Goal: Navigation & Orientation: Find specific page/section

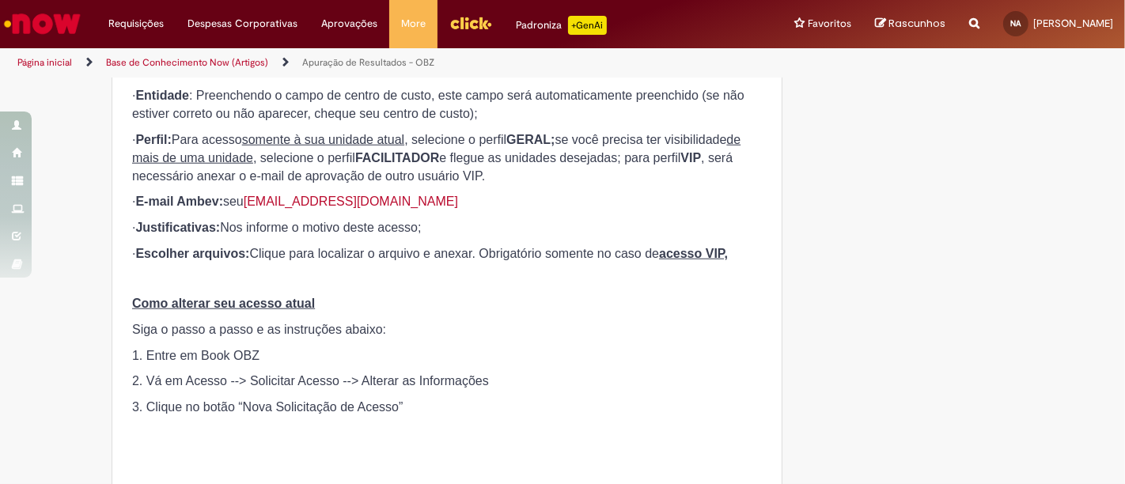
scroll to position [1297, 0]
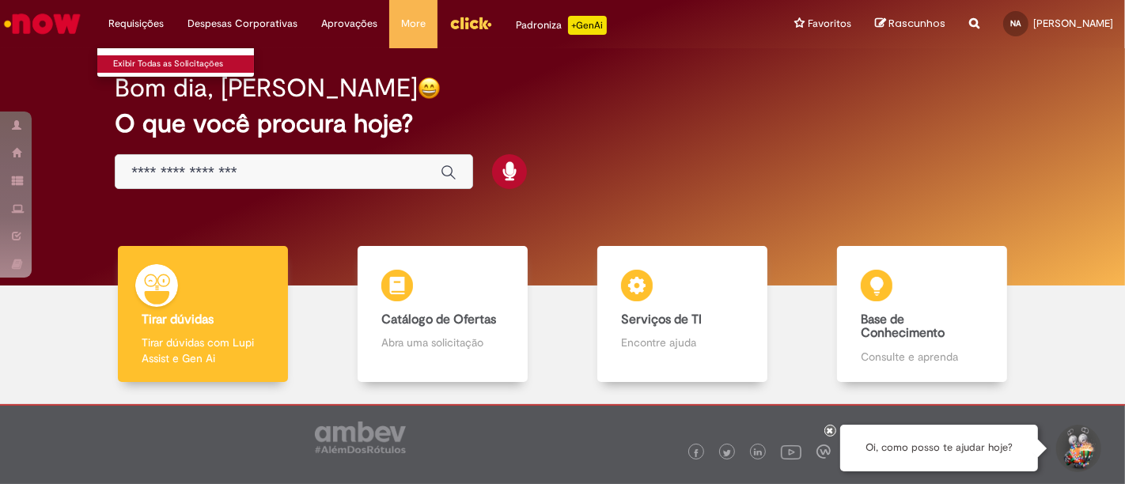
click at [160, 62] on link "Exibir Todas as Solicitações" at bounding box center [184, 63] width 174 height 17
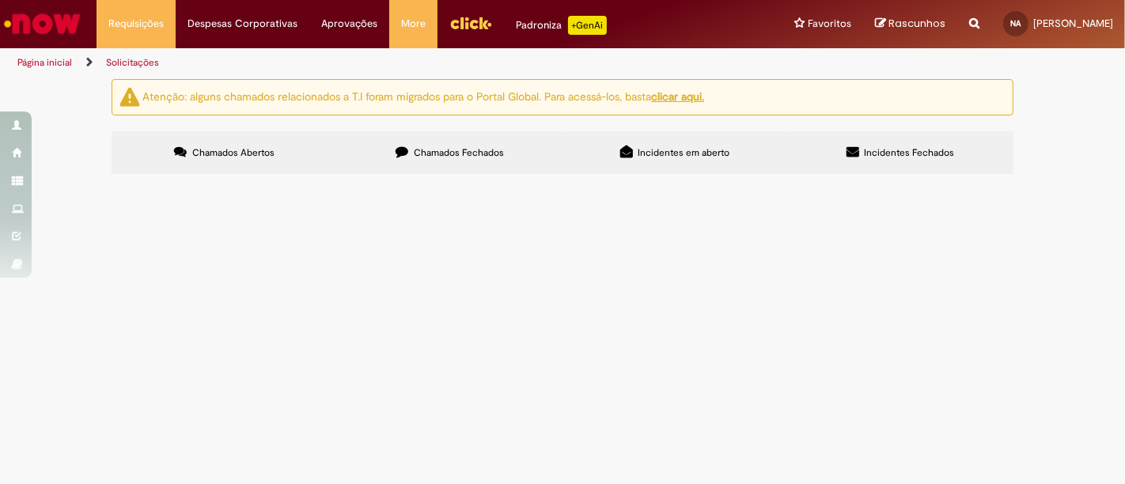
click at [418, 155] on span "Chamados Fechados" at bounding box center [459, 152] width 90 height 13
click at [35, 26] on img "Ir para a Homepage" at bounding box center [42, 24] width 81 height 32
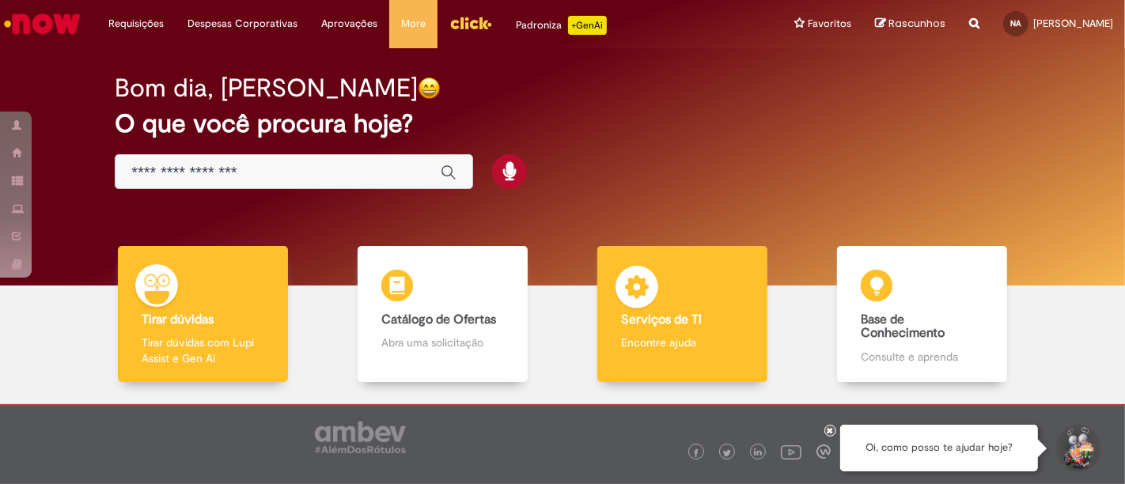
click at [657, 365] on div "Serviços de TI Serviços de TI Encontre ajuda" at bounding box center [681, 314] width 169 height 137
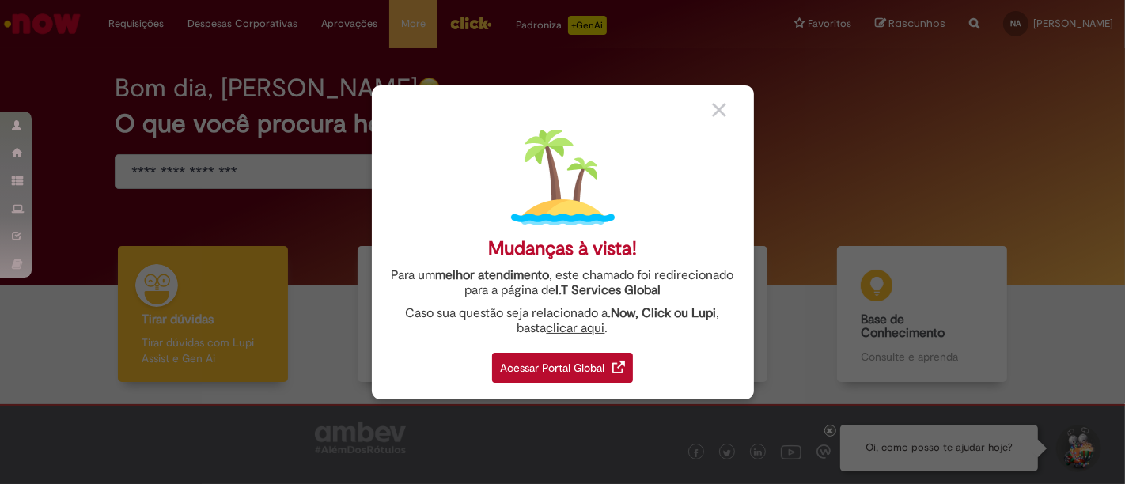
click at [570, 367] on div "Acessar Portal Global" at bounding box center [562, 368] width 141 height 30
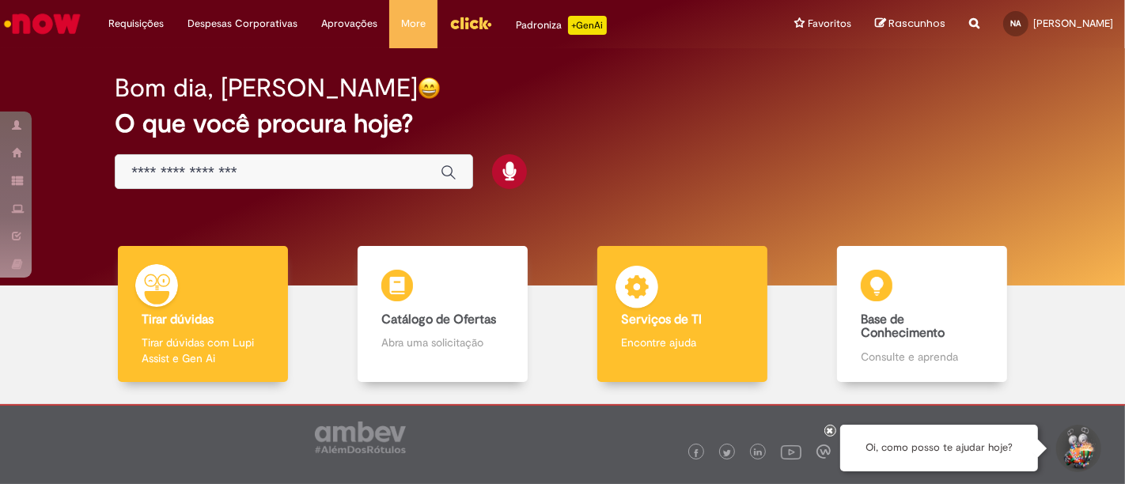
click at [680, 327] on div "Serviços de TI Serviços de TI Encontre ajuda" at bounding box center [681, 314] width 169 height 137
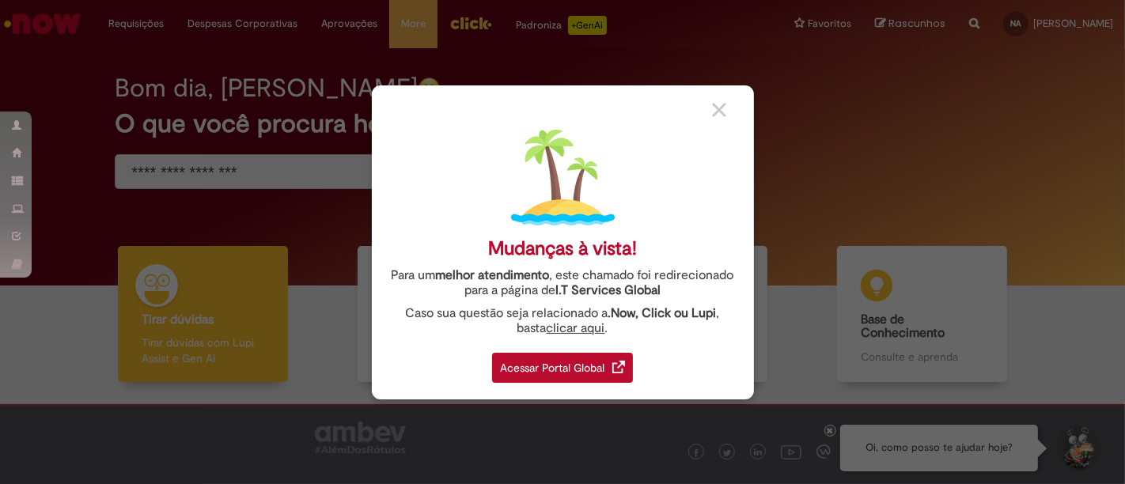
click at [560, 363] on div "Acessar Portal Global" at bounding box center [562, 368] width 141 height 30
